Goal: Task Accomplishment & Management: Manage account settings

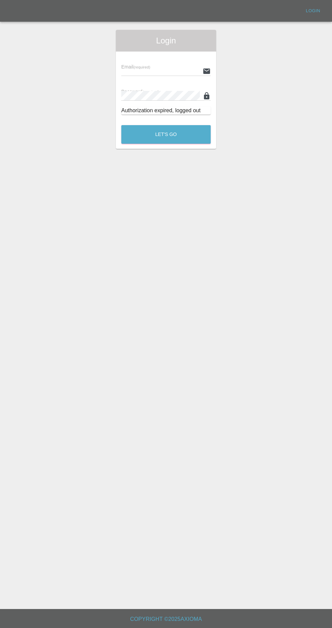
click at [132, 71] on input "text" at bounding box center [160, 71] width 79 height 10
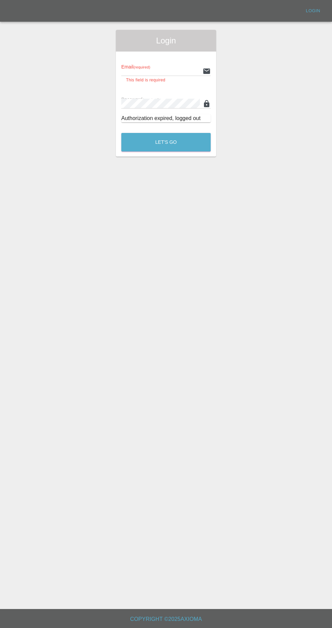
type input "[EMAIL_ADDRESS][DOMAIN_NAME]"
click at [121, 133] on button "Let's Go" at bounding box center [165, 142] width 89 height 19
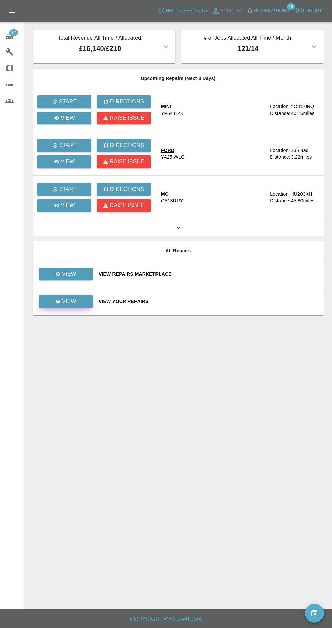
click at [58, 301] on icon at bounding box center [58, 301] width 5 height 3
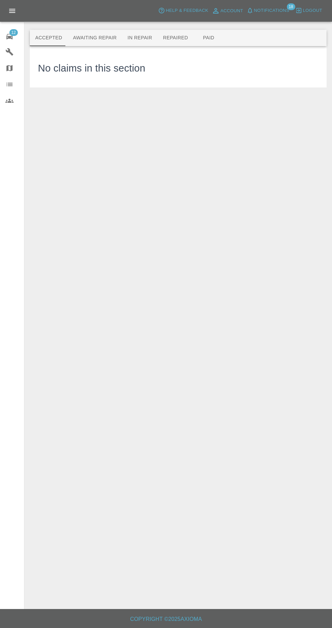
click at [86, 36] on button "Awaiting Repair" at bounding box center [94, 38] width 55 height 16
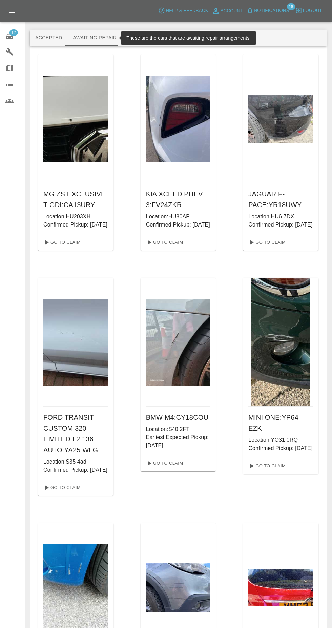
click at [12, 37] on icon at bounding box center [9, 36] width 6 height 5
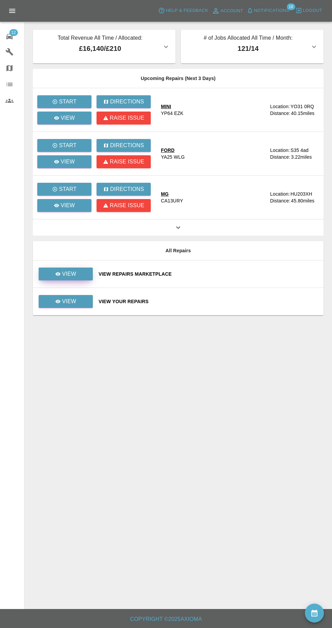
click at [59, 275] on icon at bounding box center [58, 273] width 5 height 3
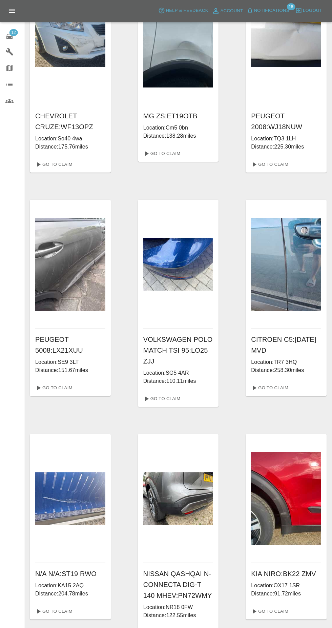
scroll to position [65, 0]
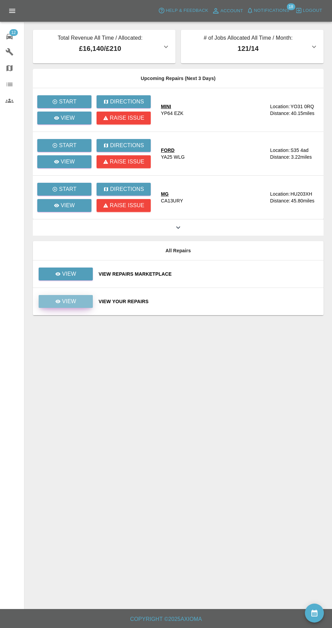
click at [61, 295] on link "View" at bounding box center [66, 301] width 54 height 13
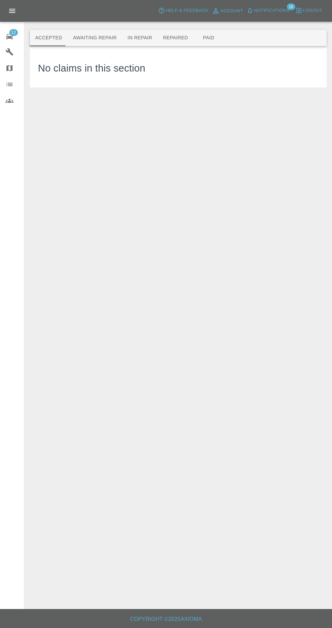
click at [15, 37] on div "12" at bounding box center [14, 36] width 19 height 10
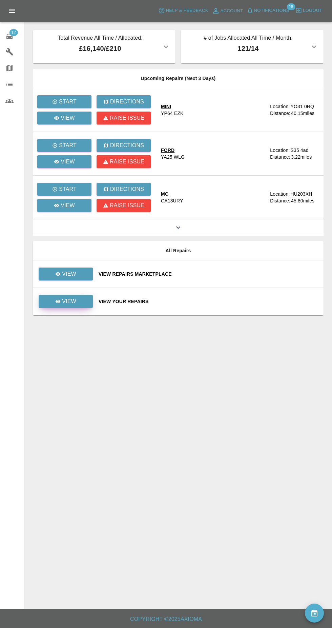
click at [66, 297] on p "View" at bounding box center [69, 301] width 14 height 8
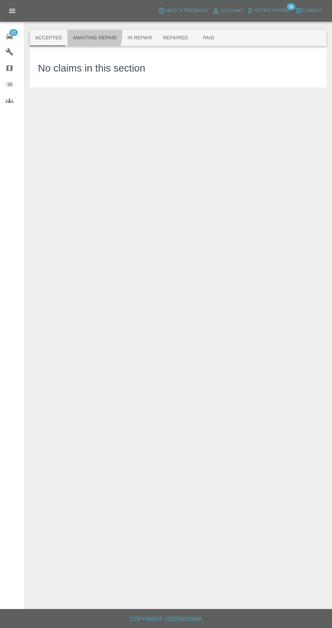
click at [84, 38] on button "Awaiting Repair" at bounding box center [94, 38] width 55 height 16
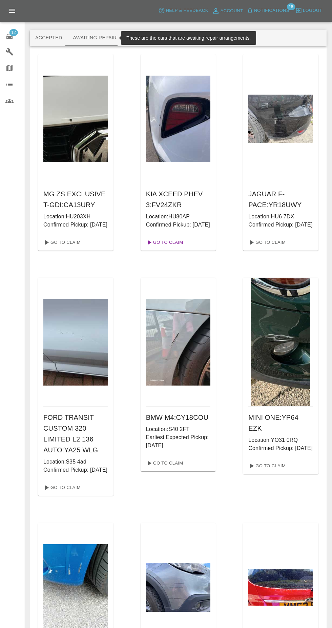
click at [162, 248] on link "Go To Claim" at bounding box center [164, 242] width 42 height 11
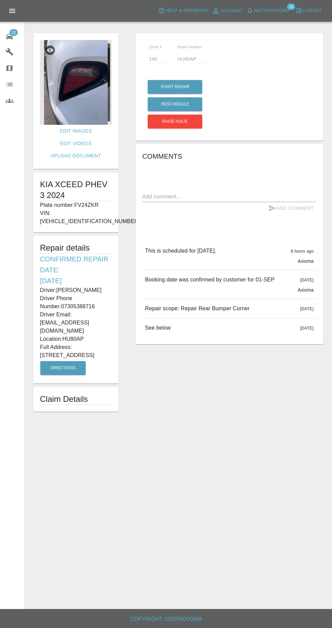
click at [72, 94] on img at bounding box center [76, 82] width 72 height 85
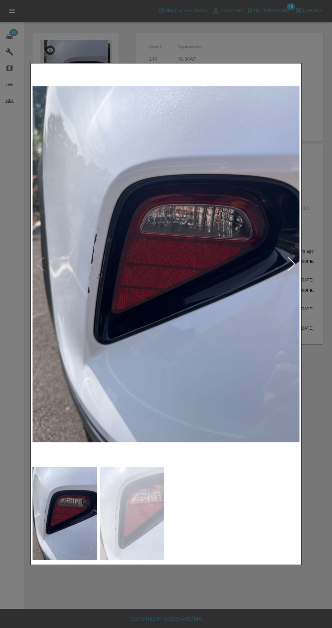
click at [73, 230] on img at bounding box center [166, 264] width 267 height 399
click at [75, 219] on img at bounding box center [166, 264] width 267 height 399
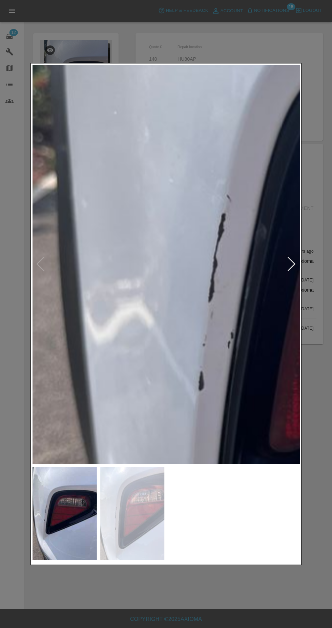
click at [89, 40] on div at bounding box center [166, 314] width 332 height 628
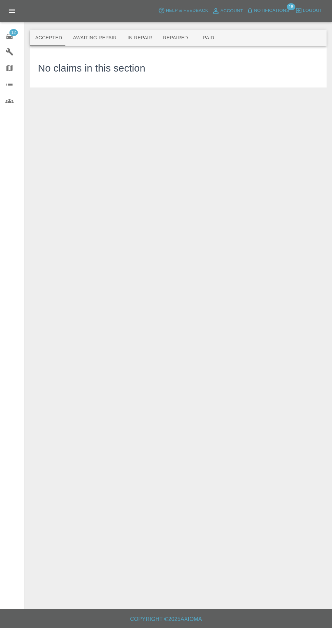
click at [93, 43] on button "Awaiting Repair" at bounding box center [94, 38] width 55 height 16
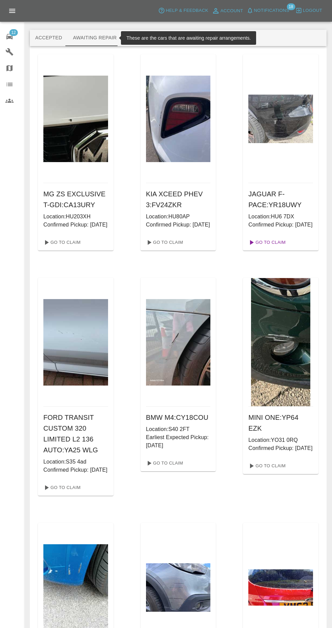
click at [272, 248] on link "Go To Claim" at bounding box center [267, 242] width 42 height 11
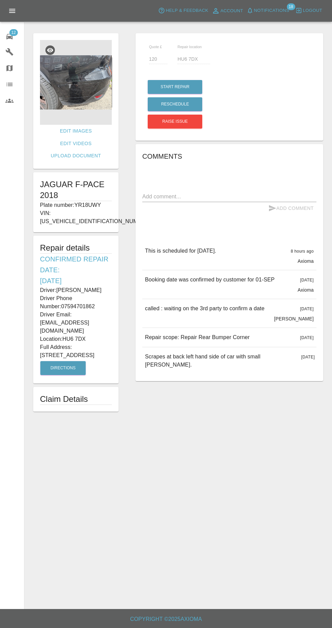
click at [70, 102] on img at bounding box center [76, 82] width 72 height 85
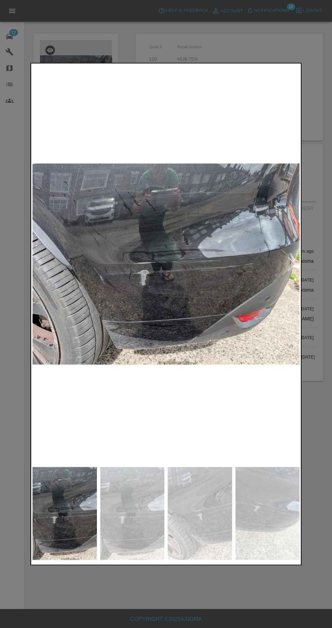
click at [127, 518] on img at bounding box center [132, 513] width 64 height 93
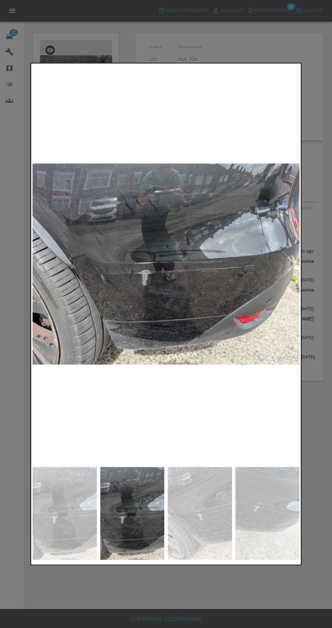
click at [123, 611] on div at bounding box center [166, 314] width 332 height 628
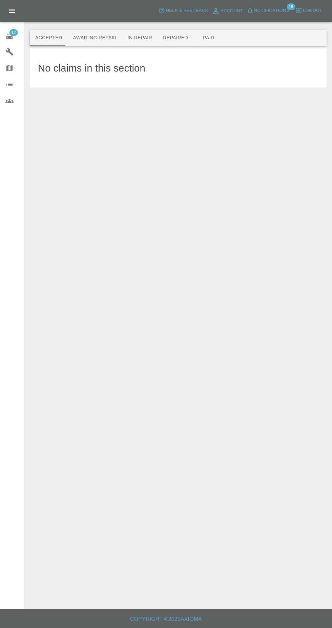
click at [95, 38] on button "Awaiting Repair" at bounding box center [94, 38] width 55 height 16
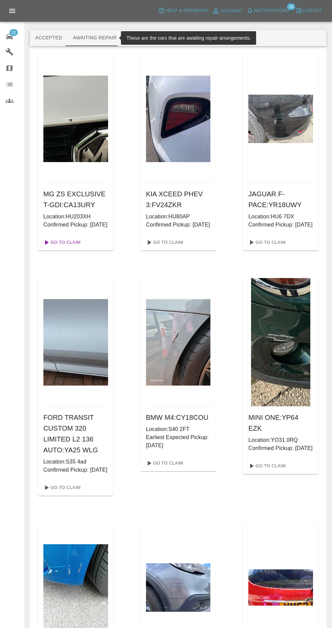
click at [60, 248] on link "Go To Claim" at bounding box center [62, 242] width 42 height 11
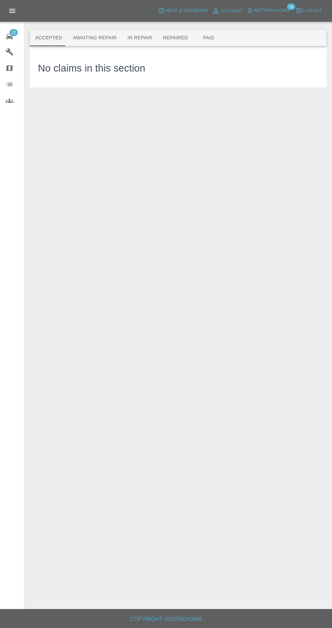
click at [77, 36] on button "Awaiting Repair" at bounding box center [94, 38] width 55 height 16
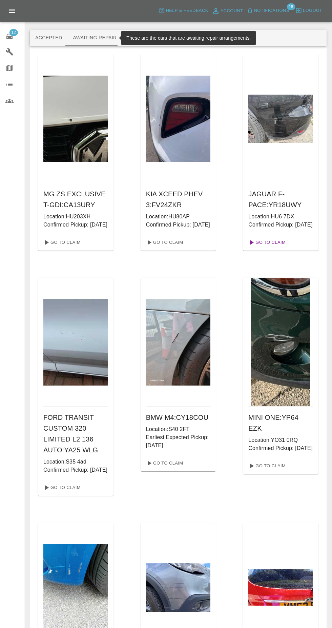
click at [258, 248] on link "Go To Claim" at bounding box center [267, 242] width 42 height 11
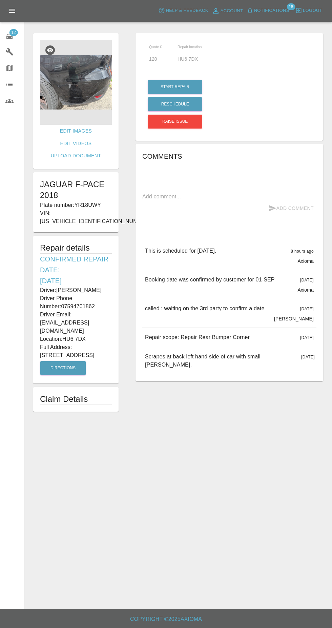
scroll to position [7, 0]
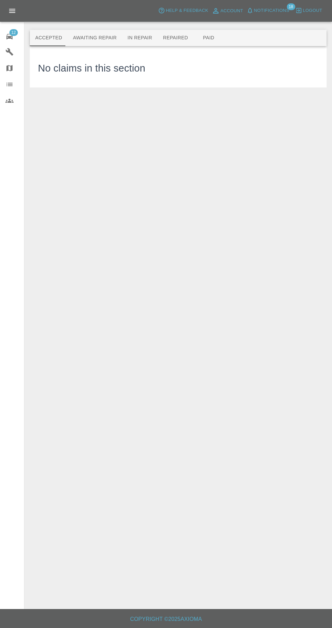
click at [90, 40] on button "Awaiting Repair" at bounding box center [94, 38] width 55 height 16
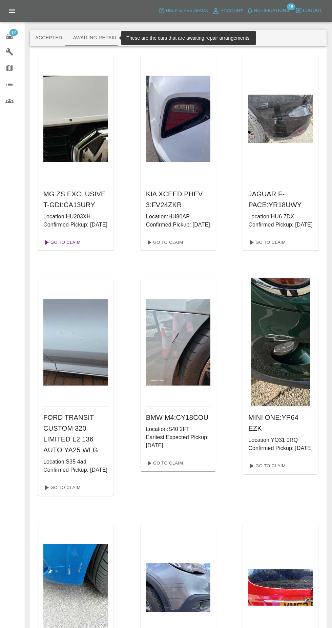
click at [49, 246] on icon at bounding box center [46, 242] width 8 height 8
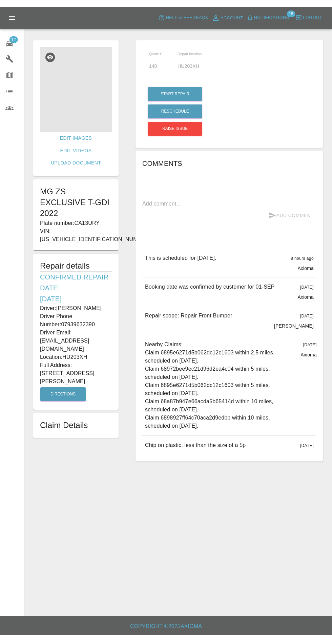
scroll to position [5, 0]
